Goal: Transaction & Acquisition: Purchase product/service

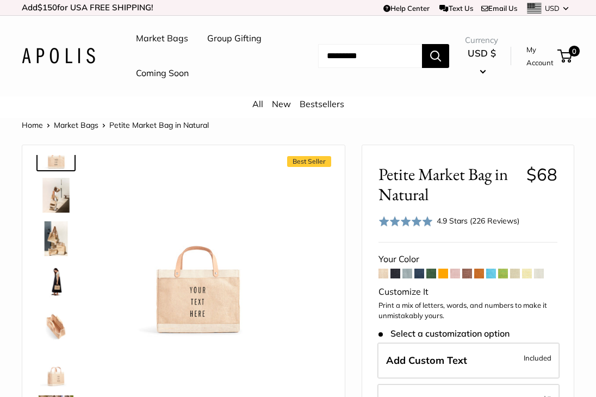
scroll to position [30, 0]
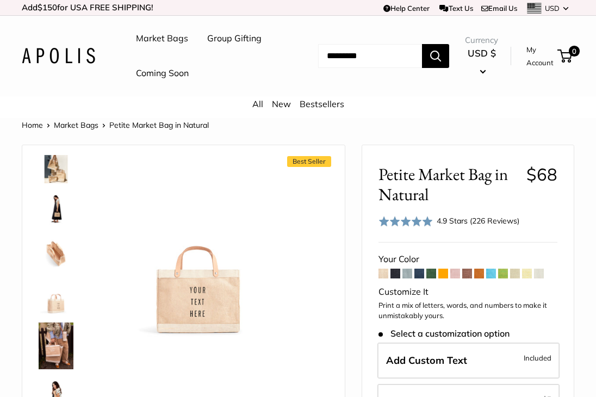
click at [51, 310] on img at bounding box center [56, 296] width 35 height 35
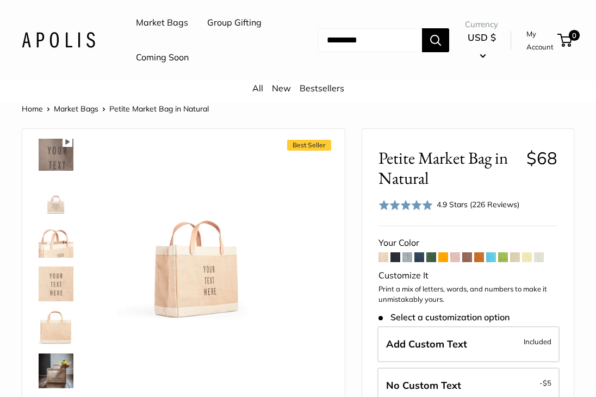
scroll to position [517, 0]
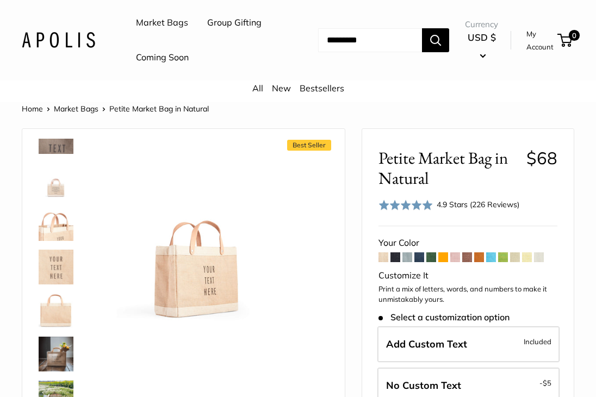
click at [59, 318] on img at bounding box center [56, 310] width 35 height 35
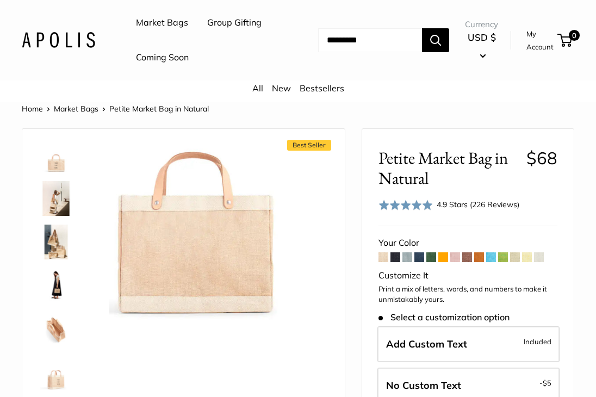
scroll to position [2, 0]
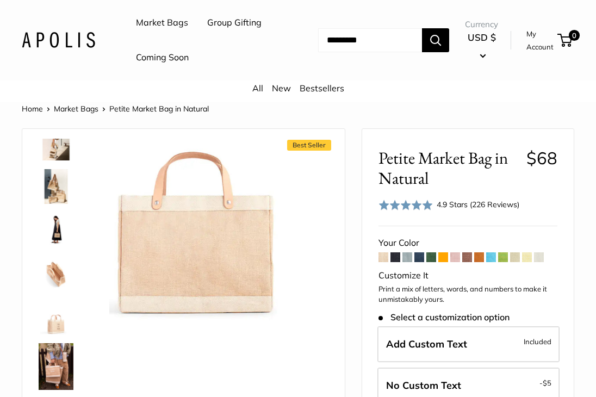
click at [51, 325] on img at bounding box center [56, 317] width 35 height 35
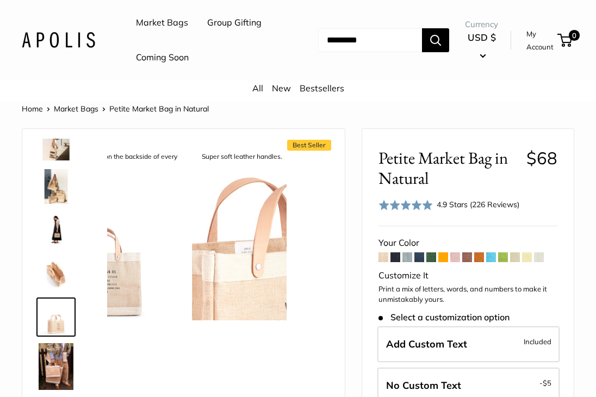
scroll to position [77, 0]
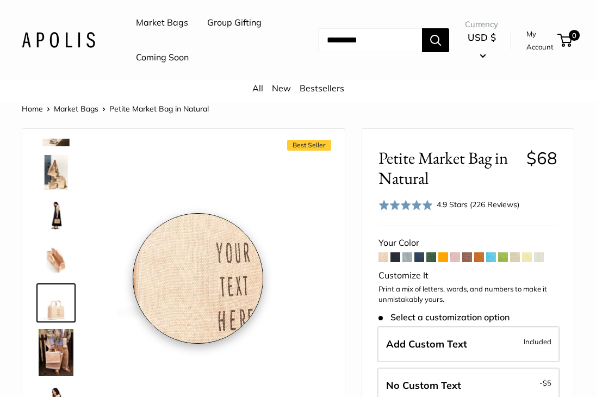
click at [198, 279] on img at bounding box center [196, 232] width 175 height 175
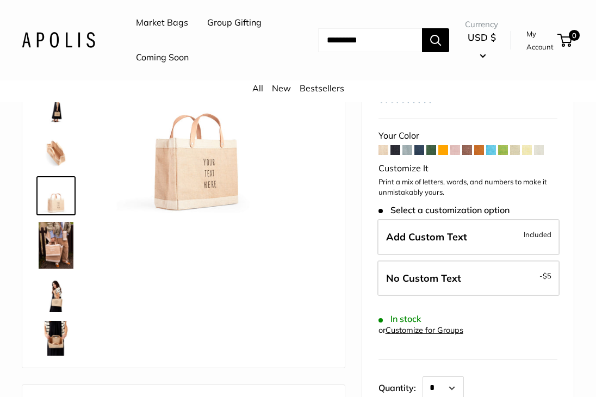
scroll to position [81, 0]
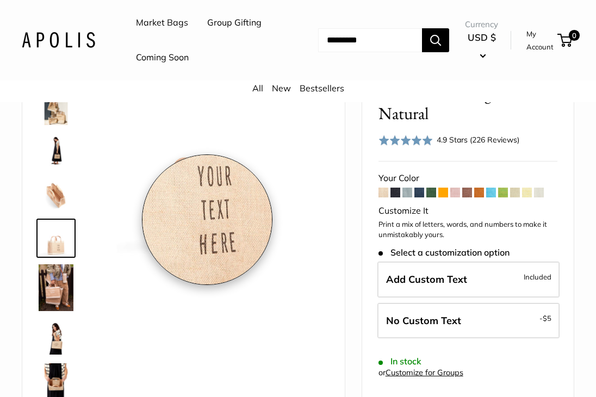
click at [207, 220] on img at bounding box center [196, 168] width 175 height 175
click at [207, 219] on img at bounding box center [196, 168] width 175 height 175
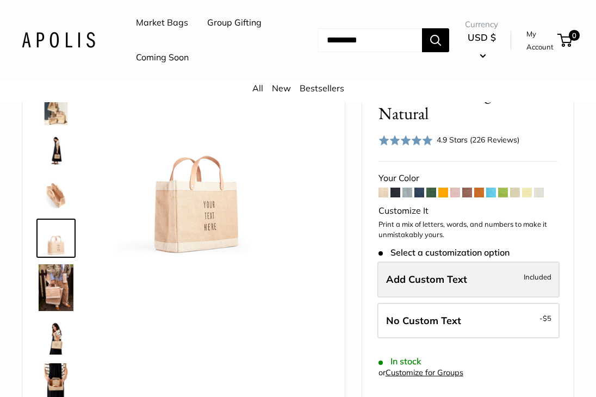
click at [401, 294] on label "Add Custom Text Included" at bounding box center [469, 280] width 182 height 36
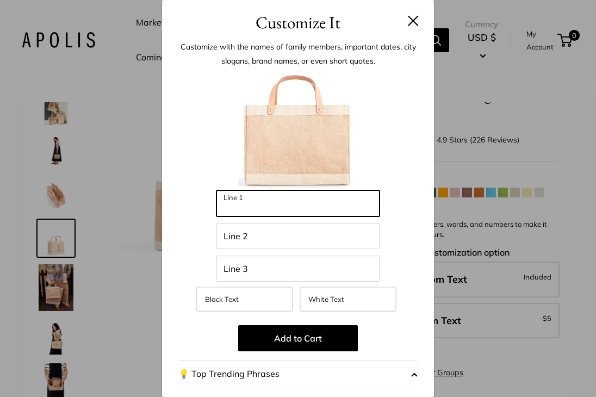
click at [274, 205] on input "Line 1" at bounding box center [298, 203] width 163 height 26
type input "*****"
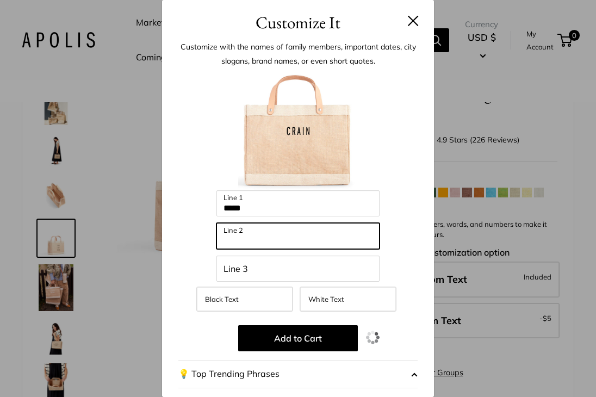
click at [273, 230] on input "Line 2" at bounding box center [298, 236] width 163 height 26
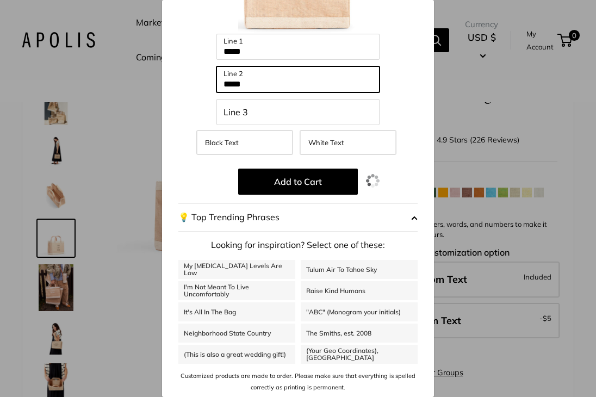
scroll to position [0, 0]
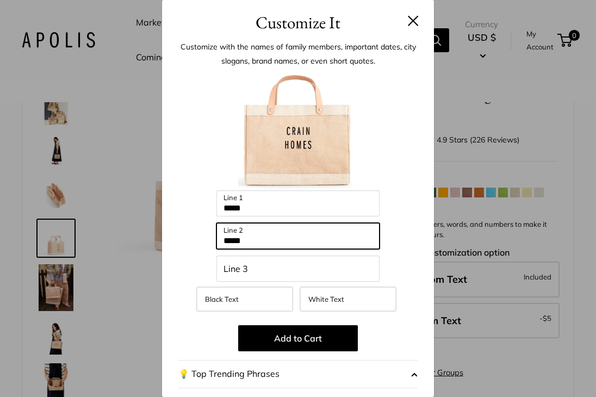
type input "*****"
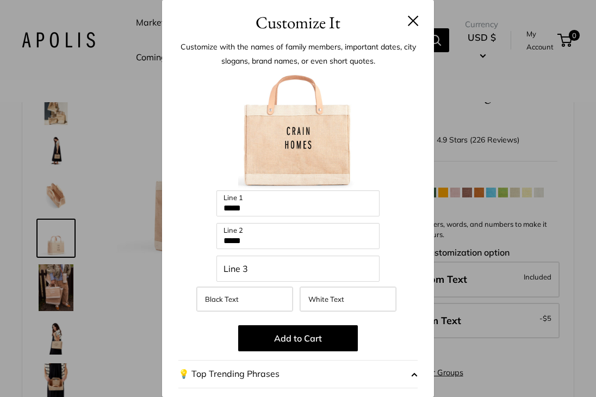
click at [409, 15] on button at bounding box center [413, 20] width 11 height 11
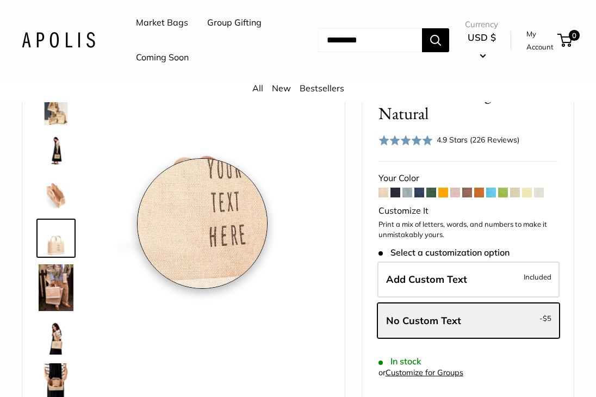
click at [202, 224] on img at bounding box center [196, 168] width 175 height 175
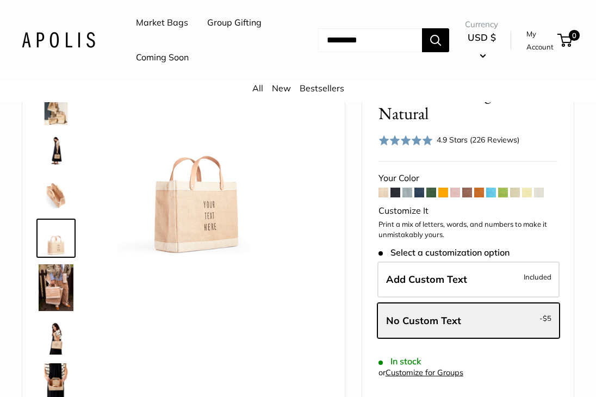
click at [56, 344] on img at bounding box center [56, 337] width 35 height 35
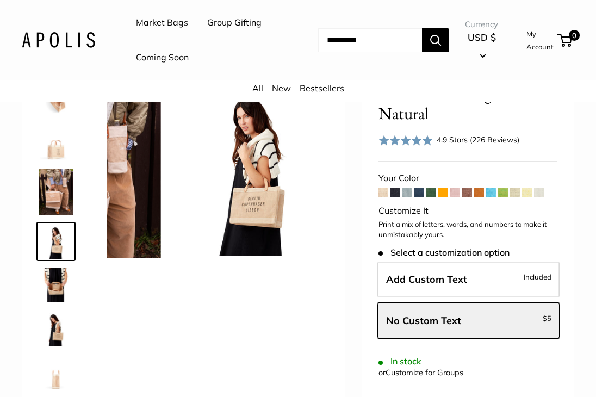
scroll to position [176, 0]
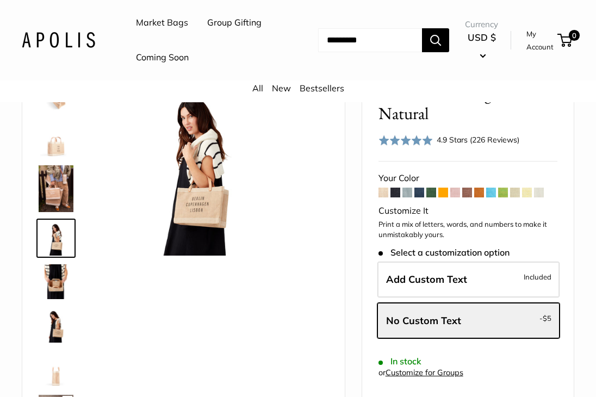
click at [54, 363] on img at bounding box center [56, 369] width 35 height 35
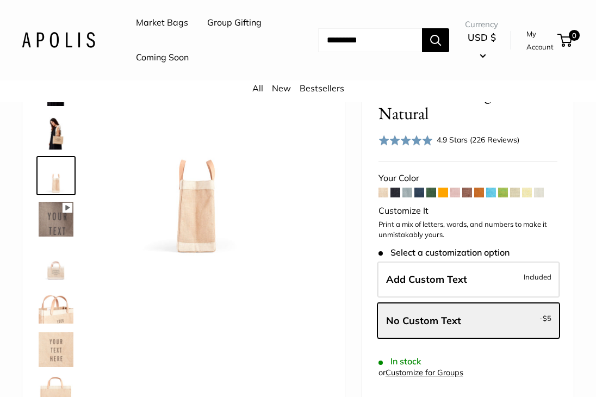
scroll to position [369, 0]
click at [60, 309] on img at bounding box center [56, 306] width 35 height 35
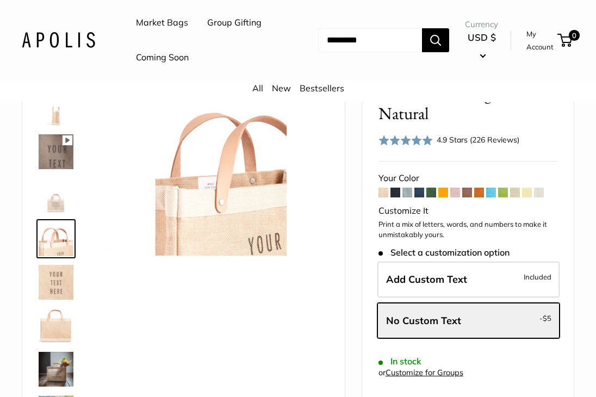
scroll to position [437, 0]
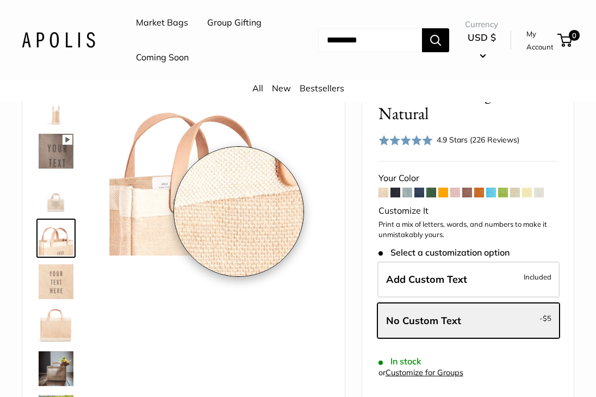
click at [239, 212] on img at bounding box center [196, 168] width 175 height 175
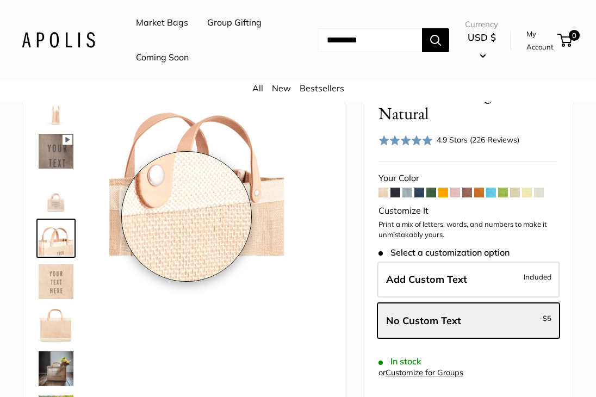
click at [187, 217] on img at bounding box center [196, 168] width 175 height 175
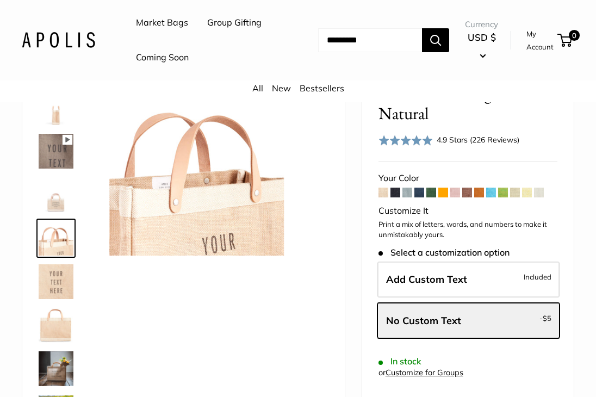
scroll to position [517, 0]
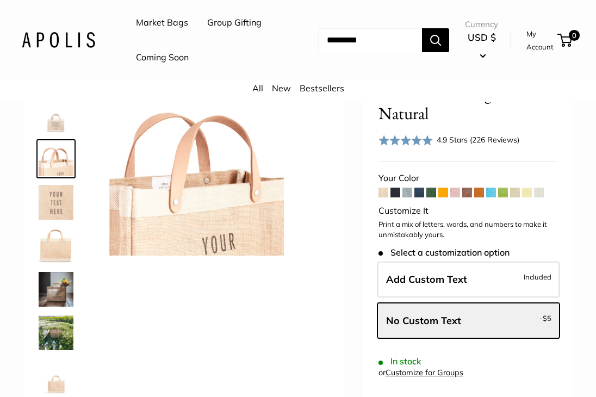
click at [53, 297] on img at bounding box center [56, 289] width 35 height 35
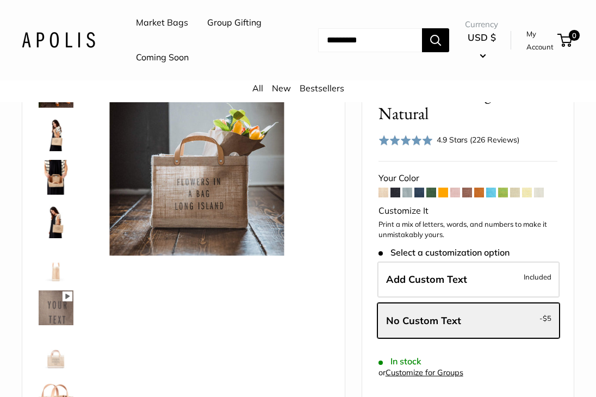
scroll to position [0, 0]
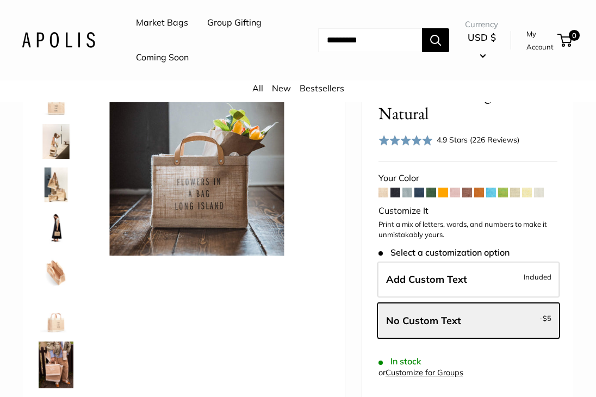
click at [57, 111] on img at bounding box center [56, 98] width 35 height 35
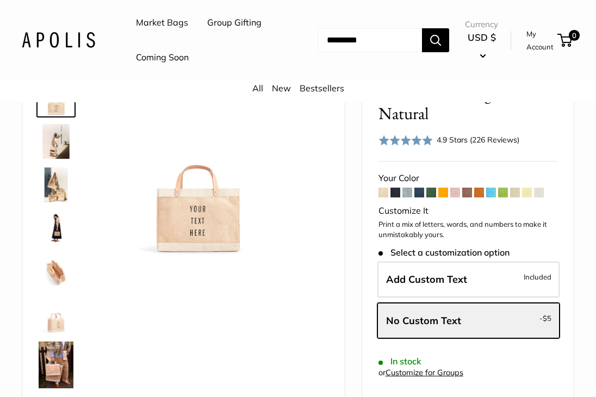
click at [42, 195] on img at bounding box center [56, 185] width 35 height 35
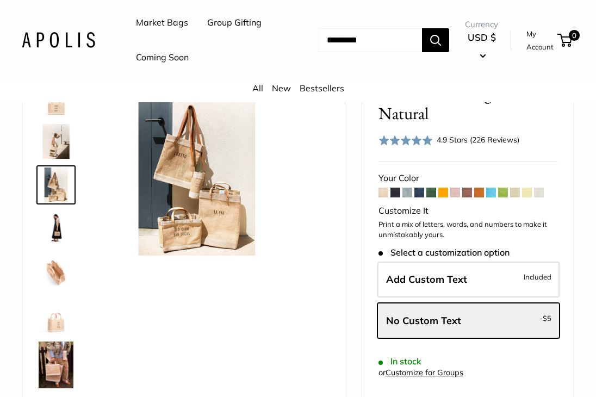
click at [57, 257] on img at bounding box center [56, 272] width 35 height 35
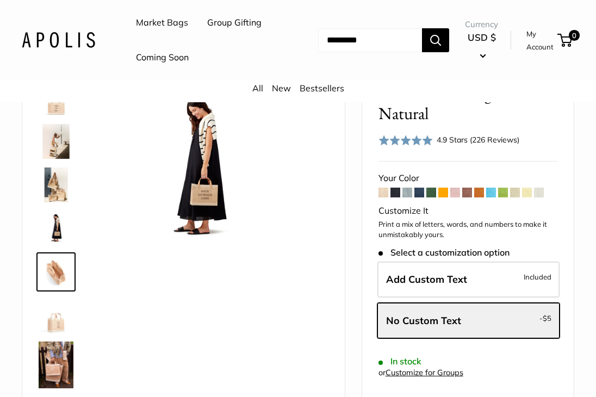
scroll to position [34, 0]
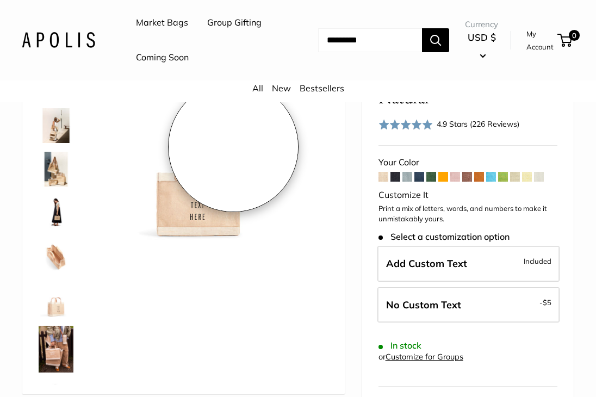
scroll to position [96, 0]
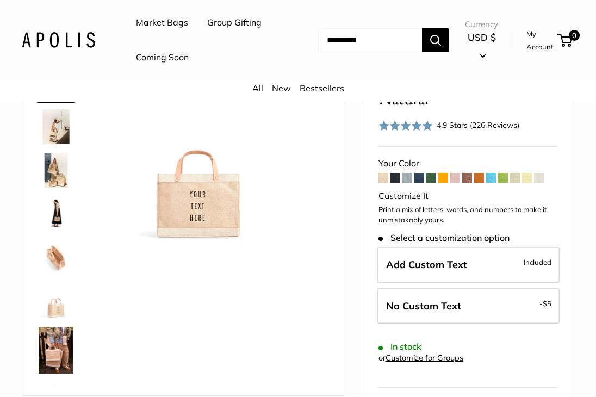
click at [59, 304] on img at bounding box center [56, 300] width 35 height 35
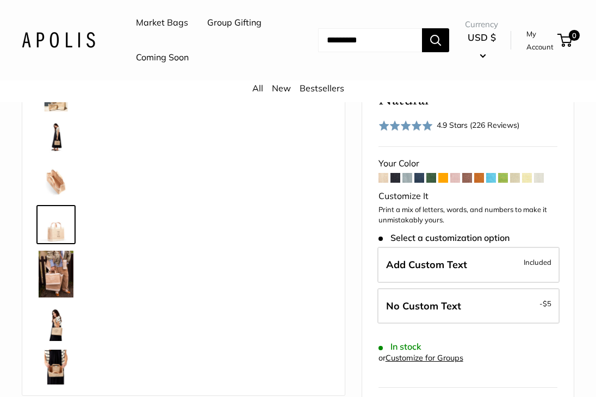
scroll to position [77, 0]
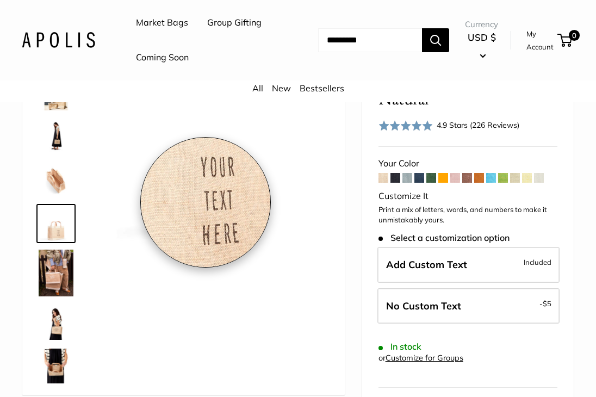
click at [206, 203] on img at bounding box center [196, 153] width 175 height 175
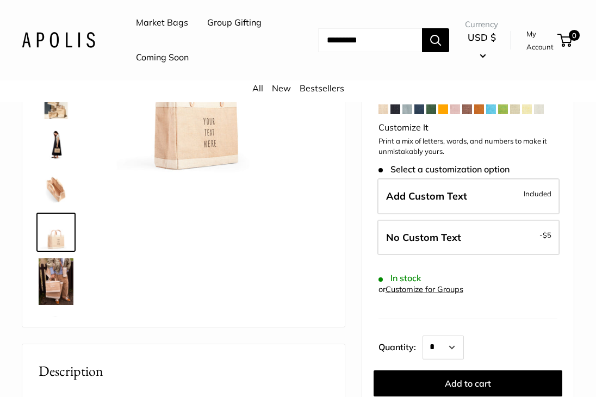
click at [59, 186] on img at bounding box center [56, 188] width 35 height 35
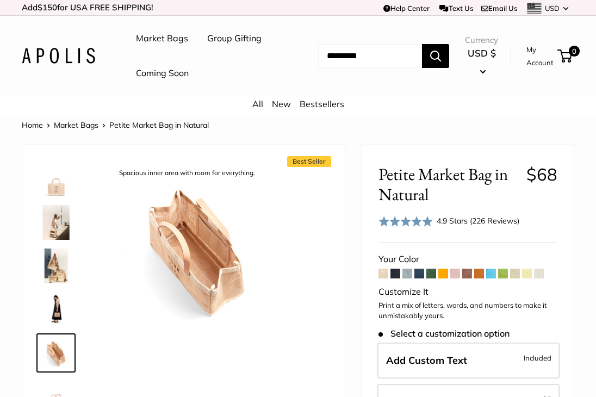
click at [60, 187] on img at bounding box center [56, 179] width 35 height 35
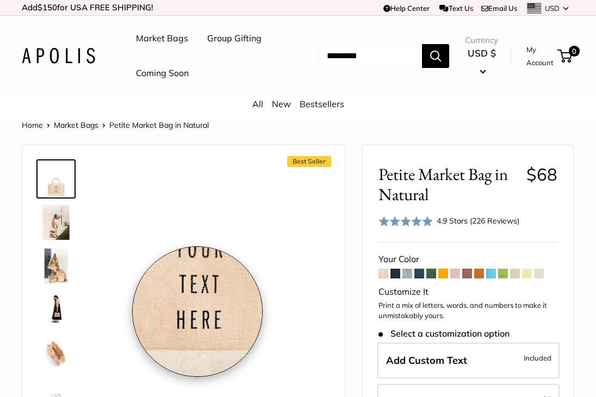
click at [198, 312] on img at bounding box center [196, 249] width 175 height 175
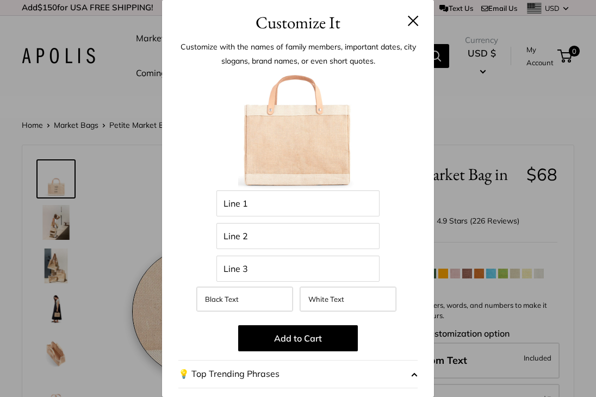
click at [198, 312] on div "Black Text White Text" at bounding box center [298, 302] width 244 height 30
click at [411, 30] on h3 "Customize It" at bounding box center [297, 23] width 239 height 26
click at [409, 17] on button at bounding box center [413, 20] width 11 height 11
